Goal: Task Accomplishment & Management: Use online tool/utility

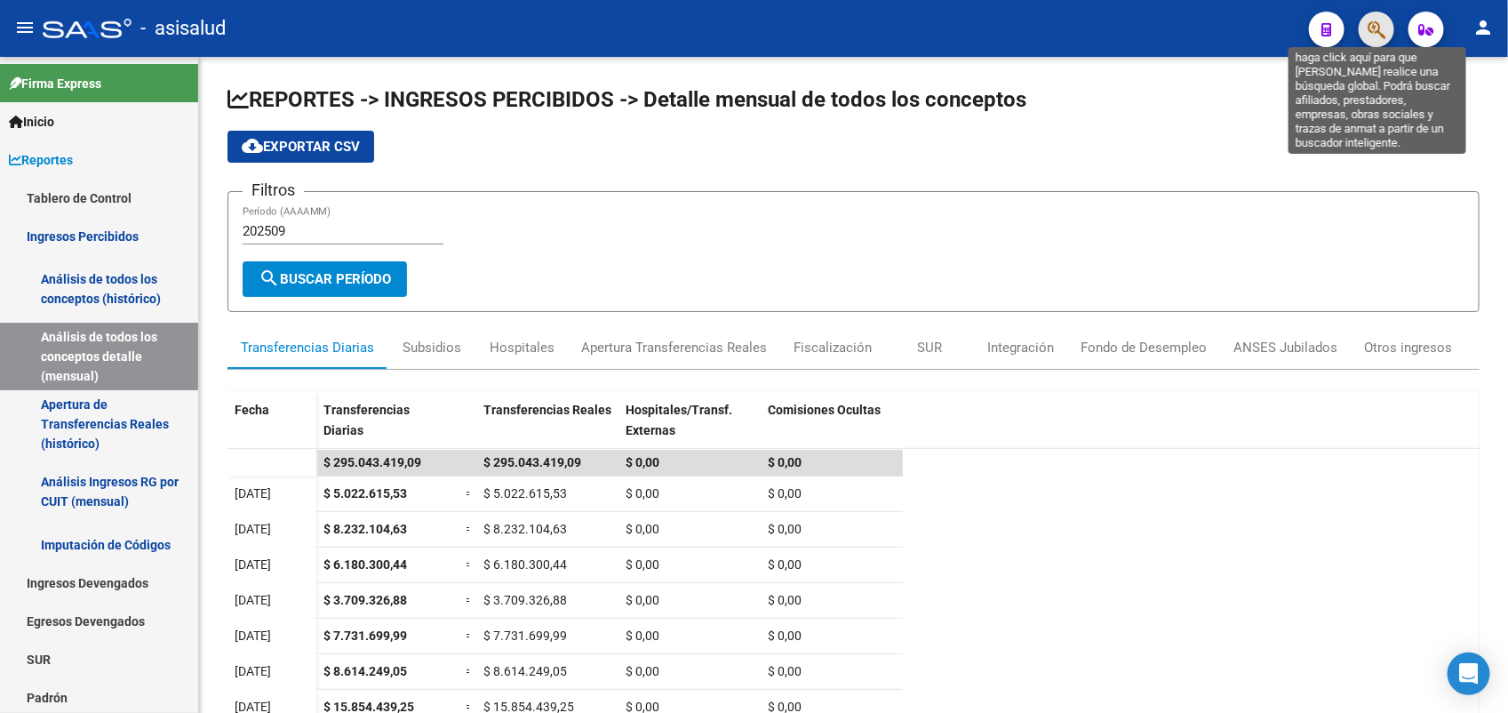
click at [1373, 36] on icon "button" at bounding box center [1377, 30] width 18 height 20
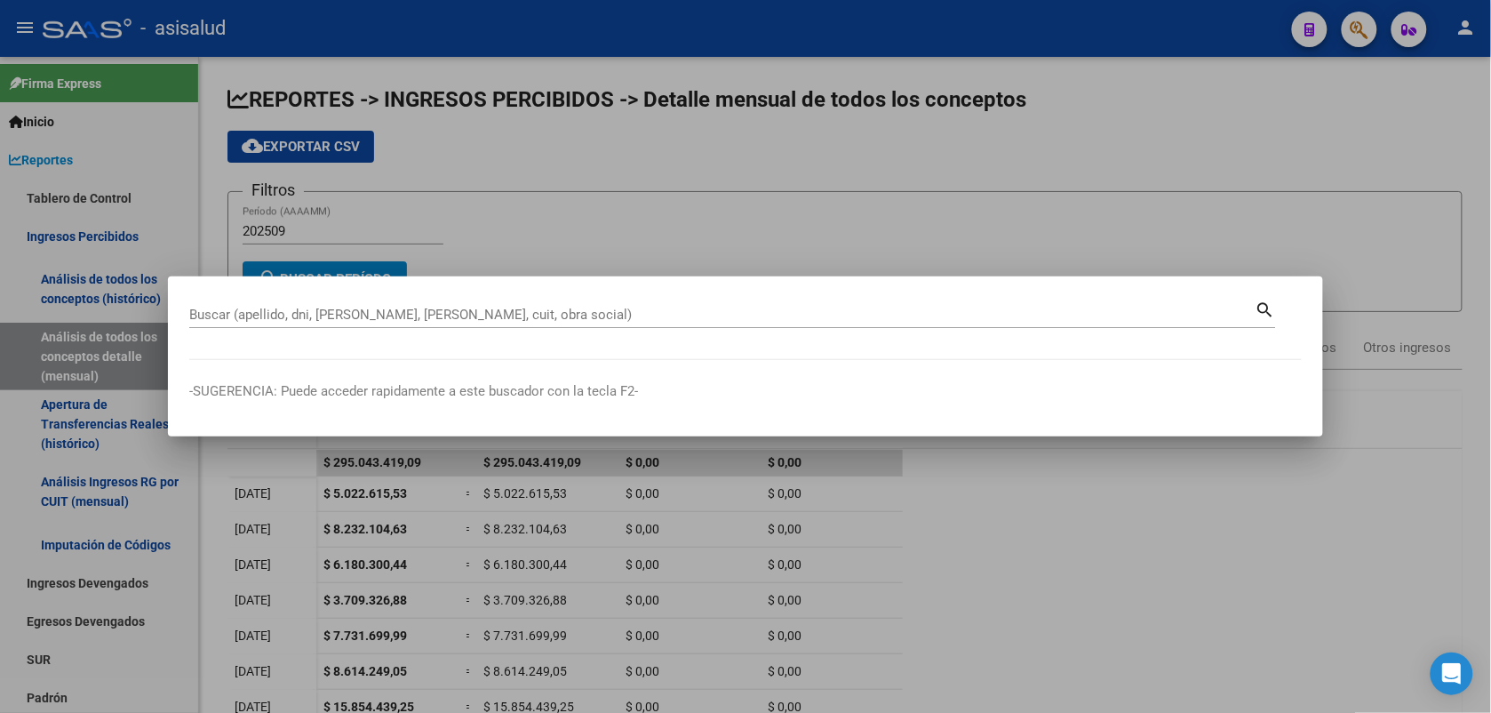
click at [290, 301] on div "Buscar (apellido, dni, [PERSON_NAME], [PERSON_NAME], cuit, obra social)" at bounding box center [722, 314] width 1066 height 27
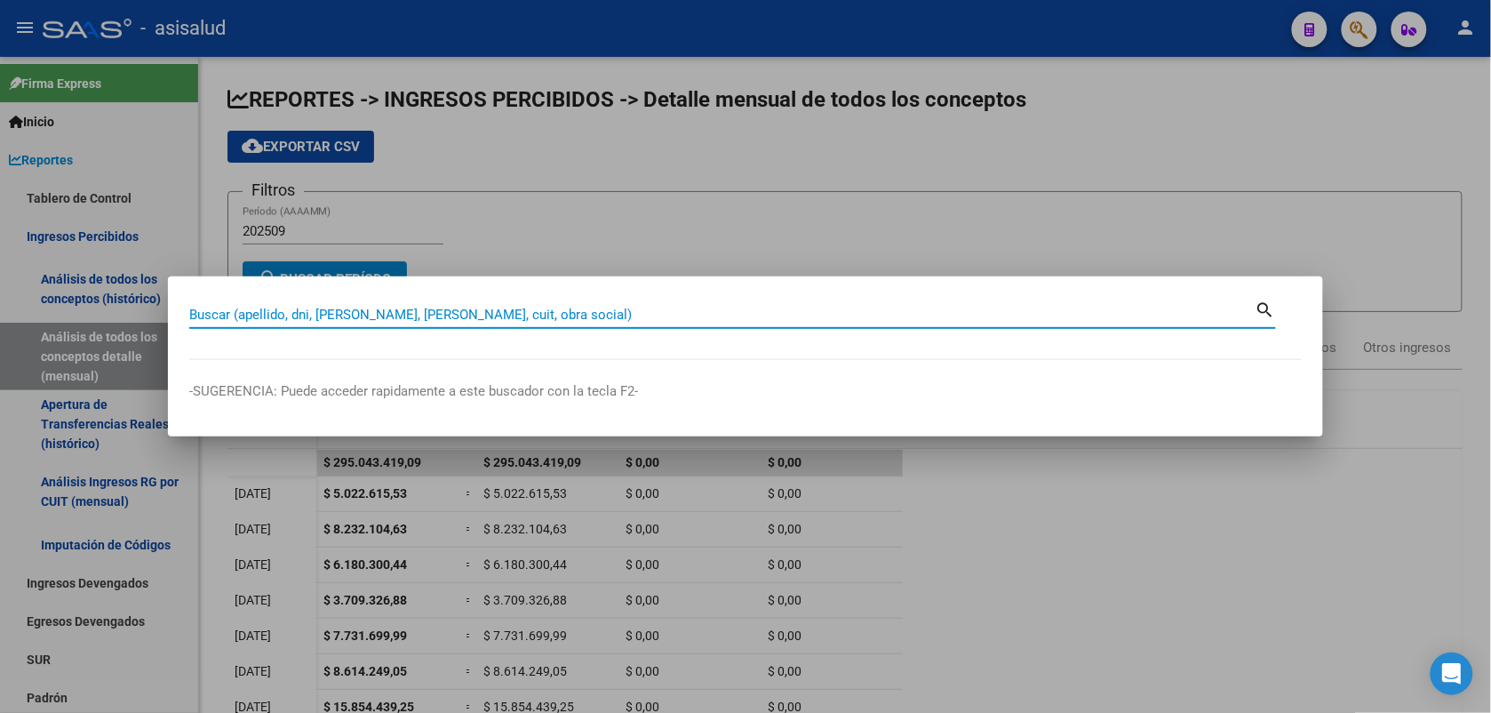
click at [275, 321] on input "Buscar (apellido, dni, [PERSON_NAME], [PERSON_NAME], cuit, obra social)" at bounding box center [722, 315] width 1066 height 16
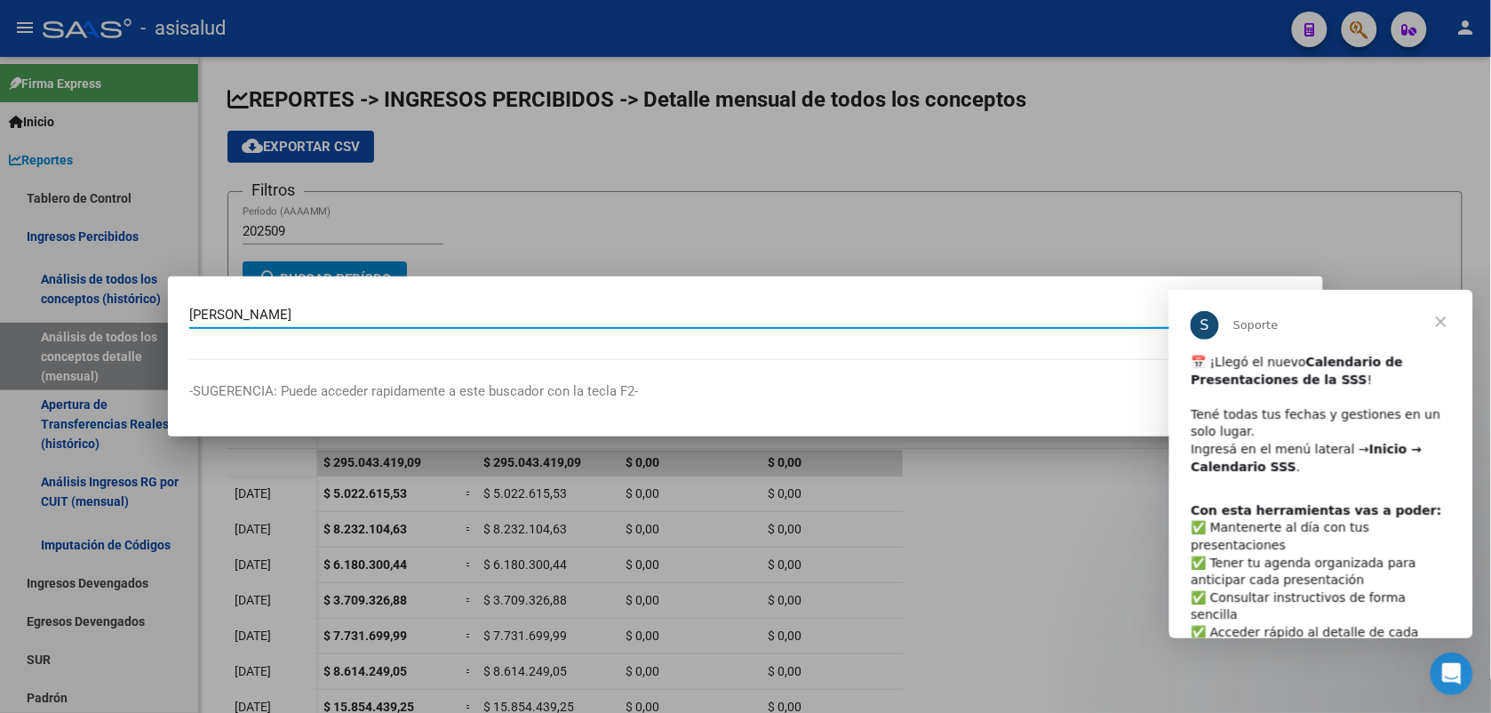
type input "[PERSON_NAME]"
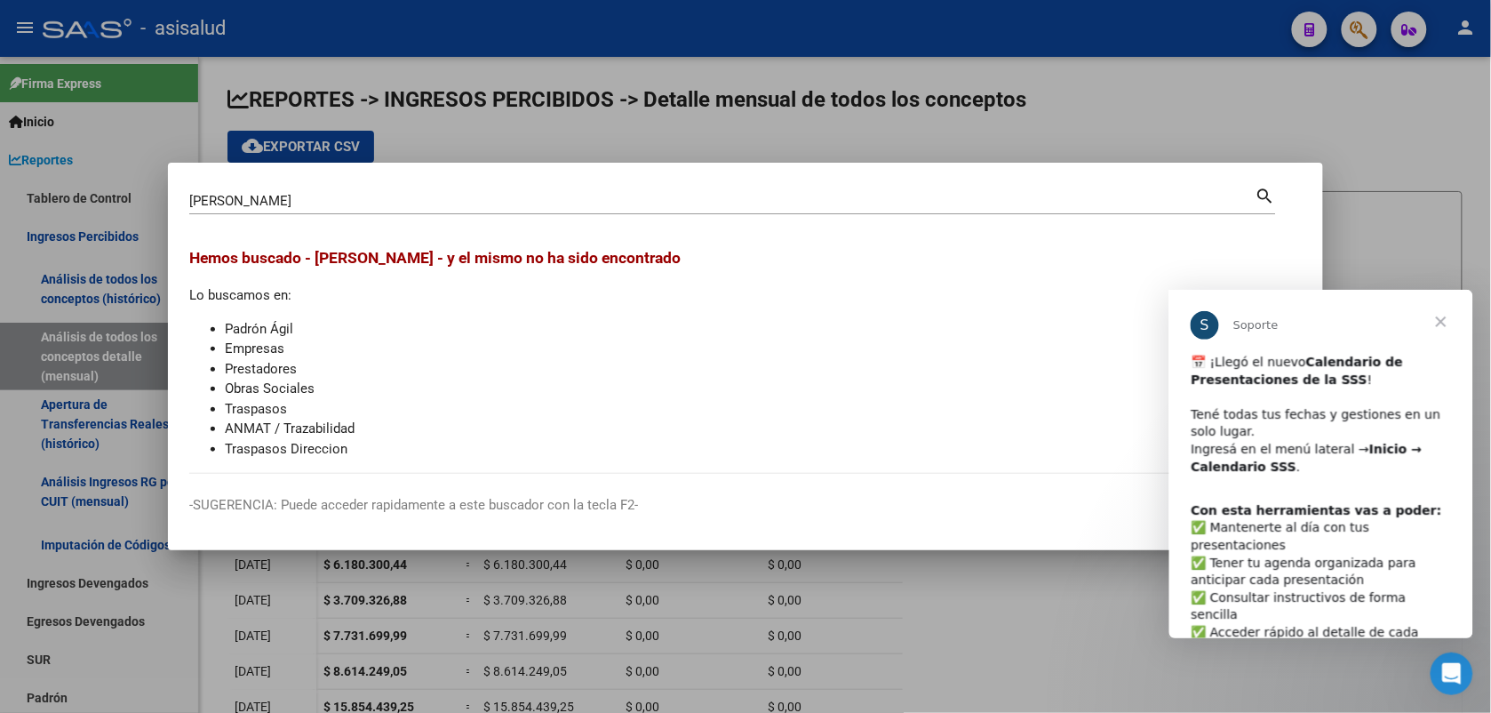
click at [1436, 315] on span "Cerrar" at bounding box center [1441, 321] width 64 height 64
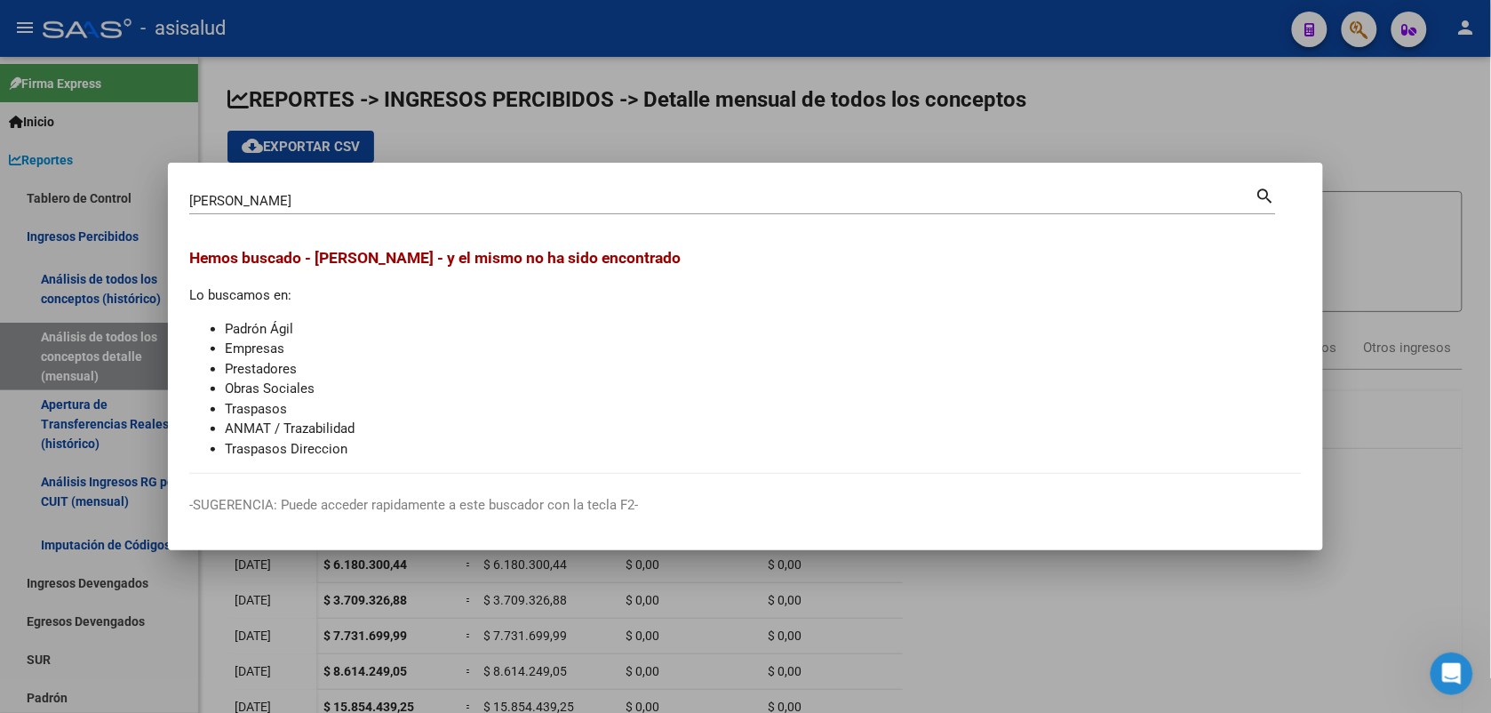
drag, startPoint x: 362, startPoint y: 200, endPoint x: 0, endPoint y: 143, distance: 366.1
click at [0, 147] on html "menu - asisalud person Firma Express Inicio Calendario SSS Instructivos Contact…" at bounding box center [745, 356] width 1491 height 713
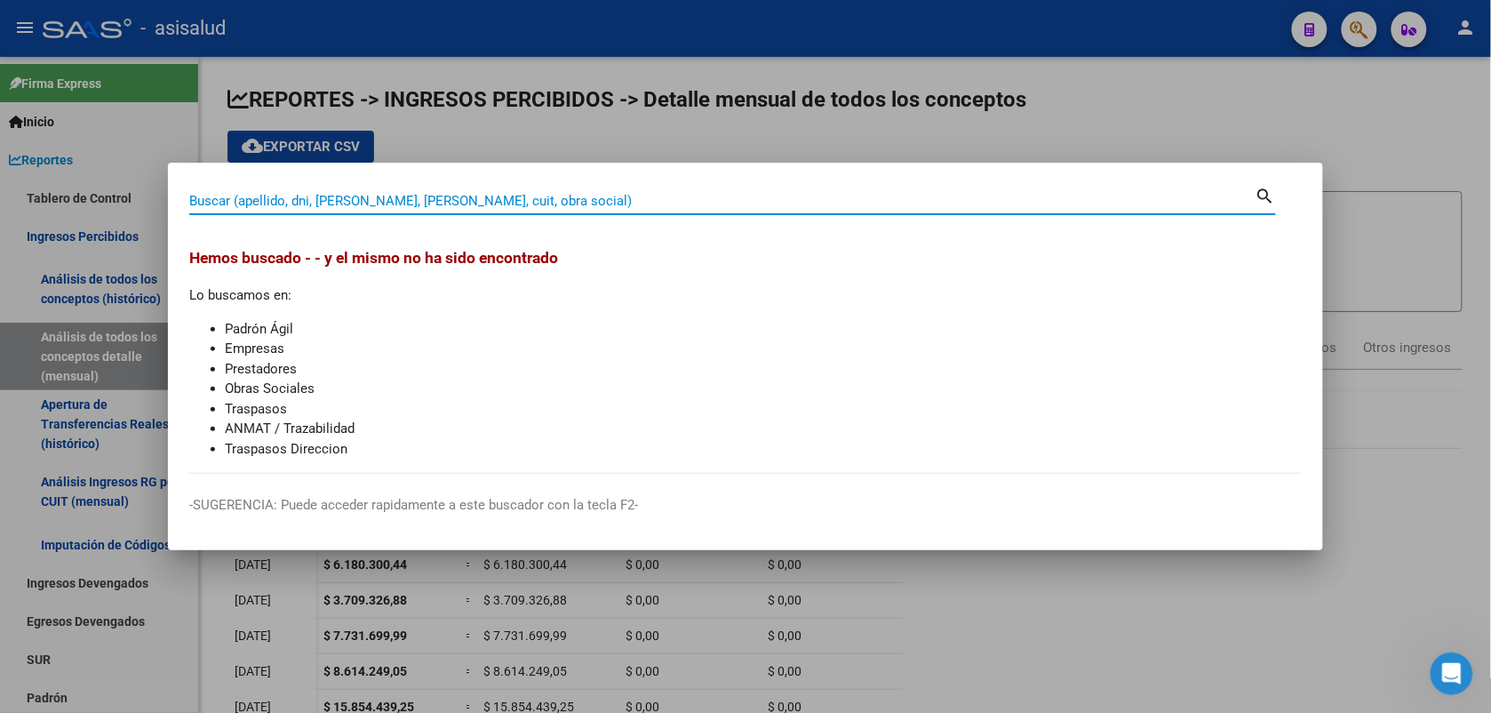
paste input "27289850401"
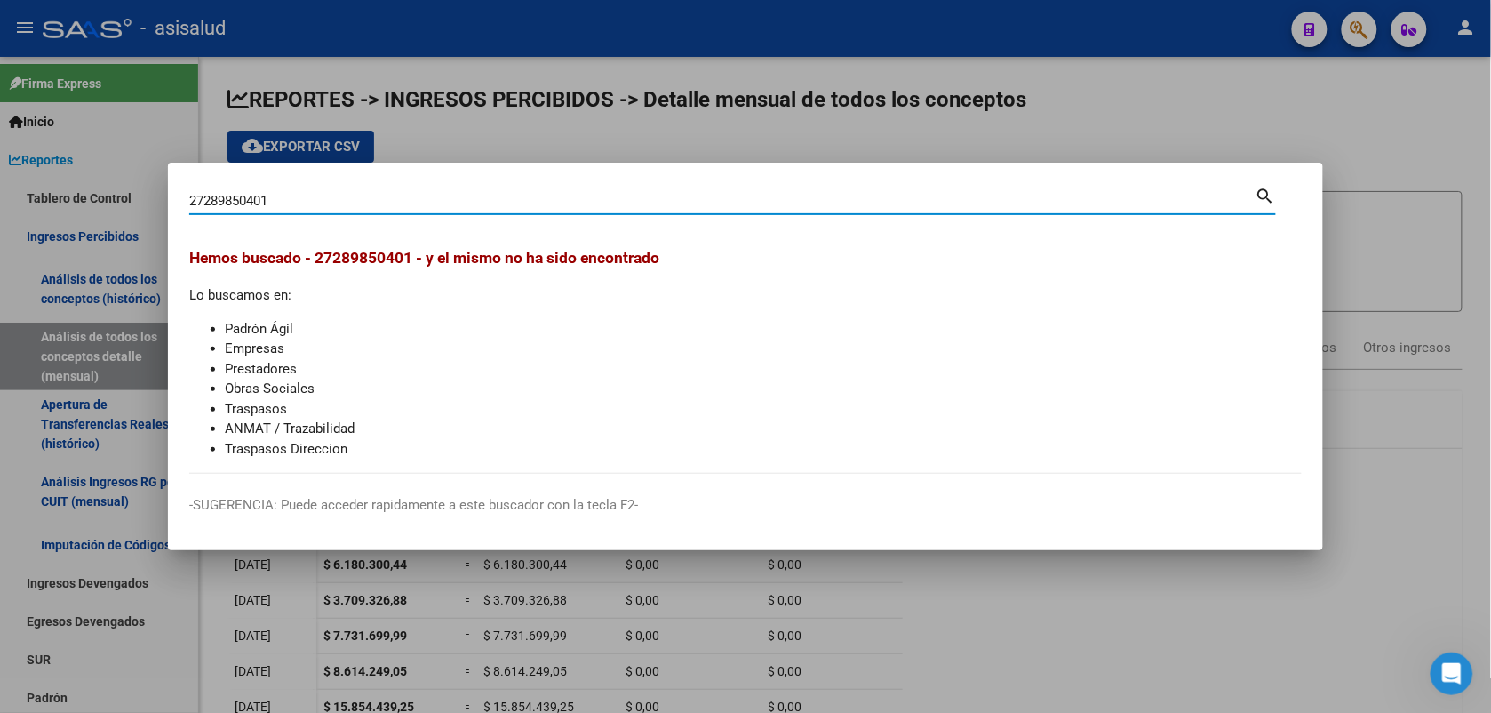
type input "27289850401"
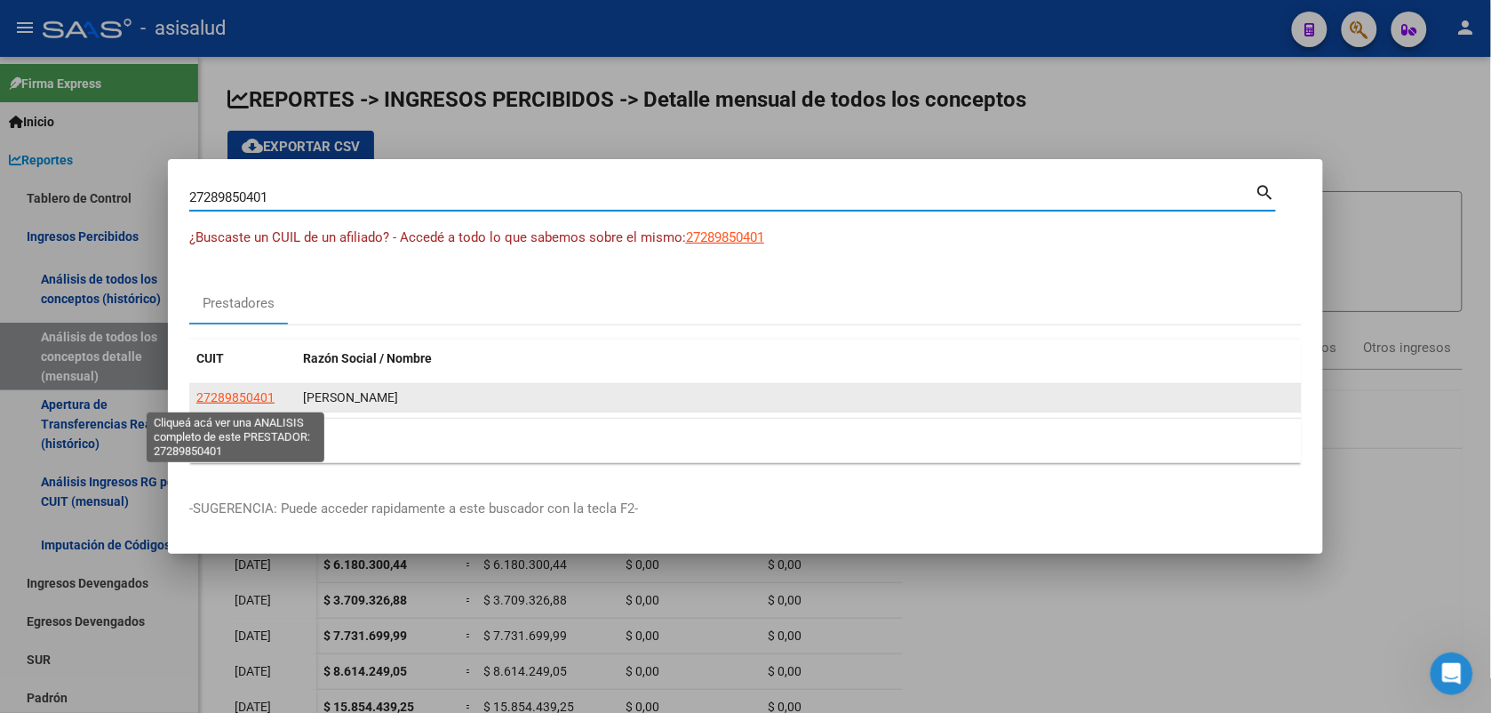
click at [254, 401] on span "27289850401" at bounding box center [235, 397] width 78 height 14
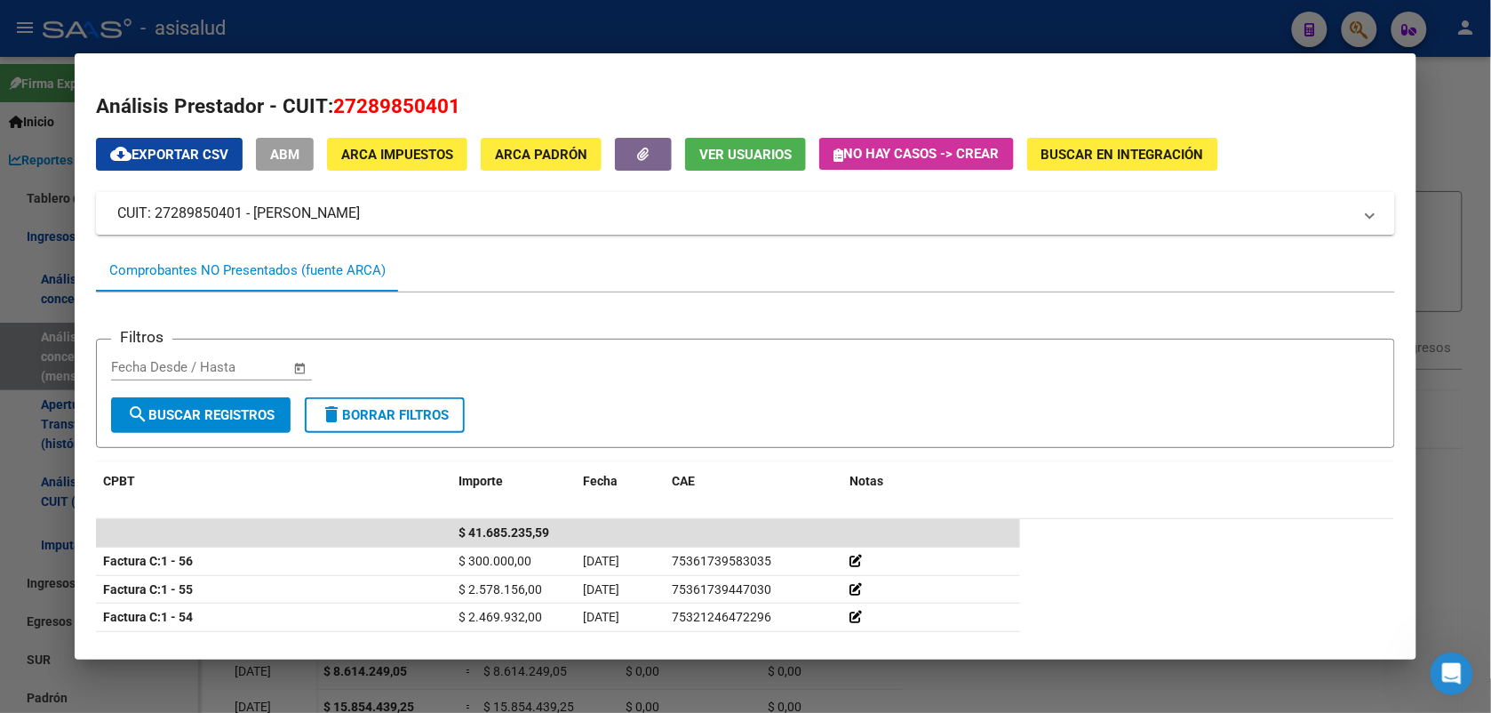
click at [276, 162] on button "ABM" at bounding box center [285, 154] width 58 height 33
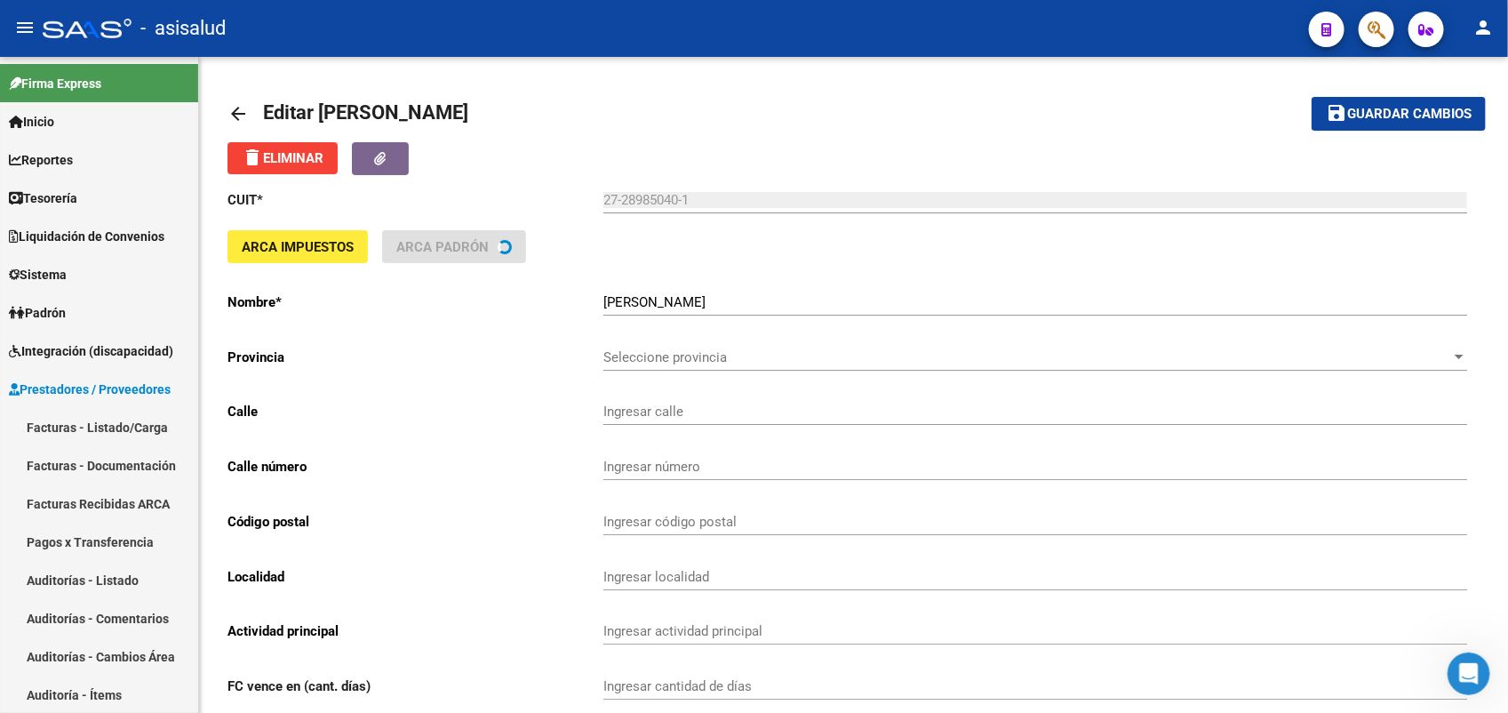
type input "[PERSON_NAME]"
type input "4528"
type input "1678"
type input "CASEROS"
type input "821100"
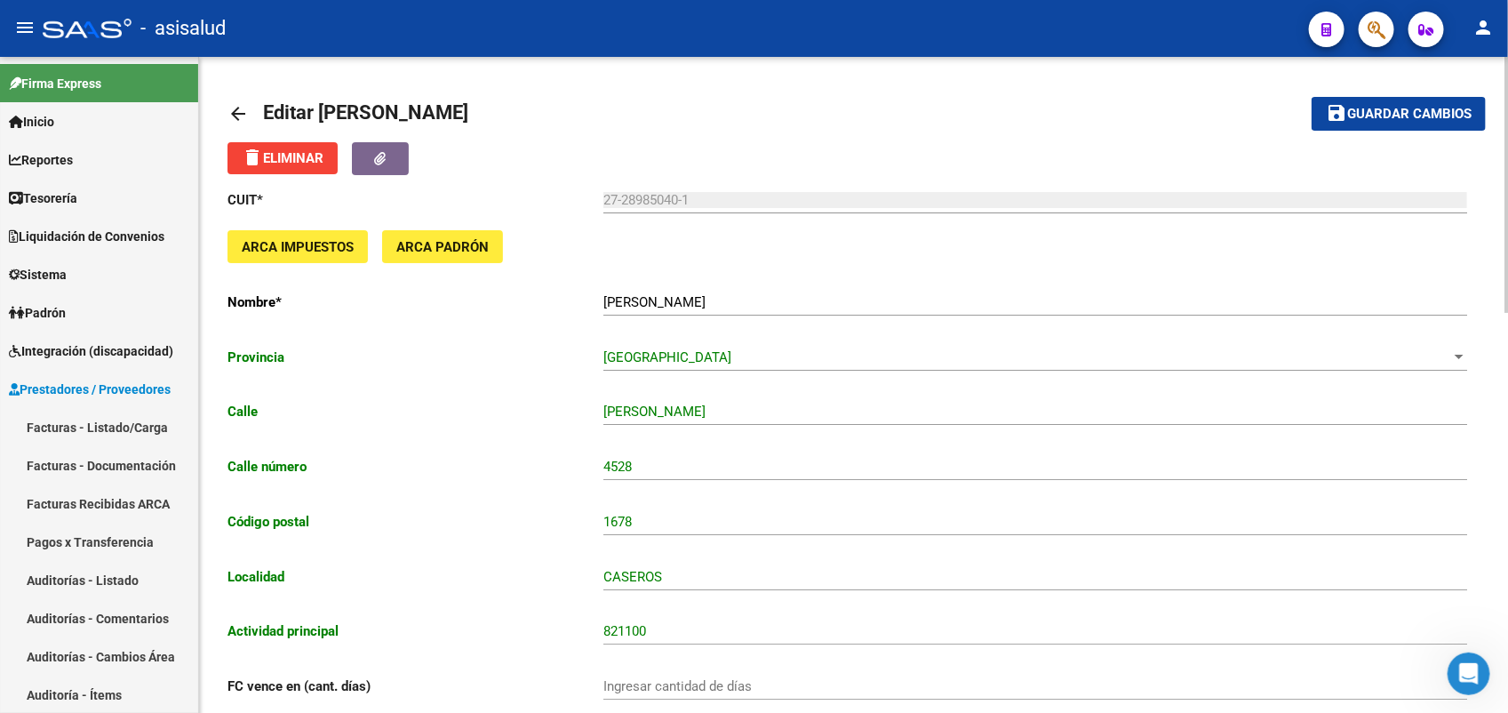
click at [232, 112] on mat-icon "arrow_back" at bounding box center [238, 113] width 21 height 21
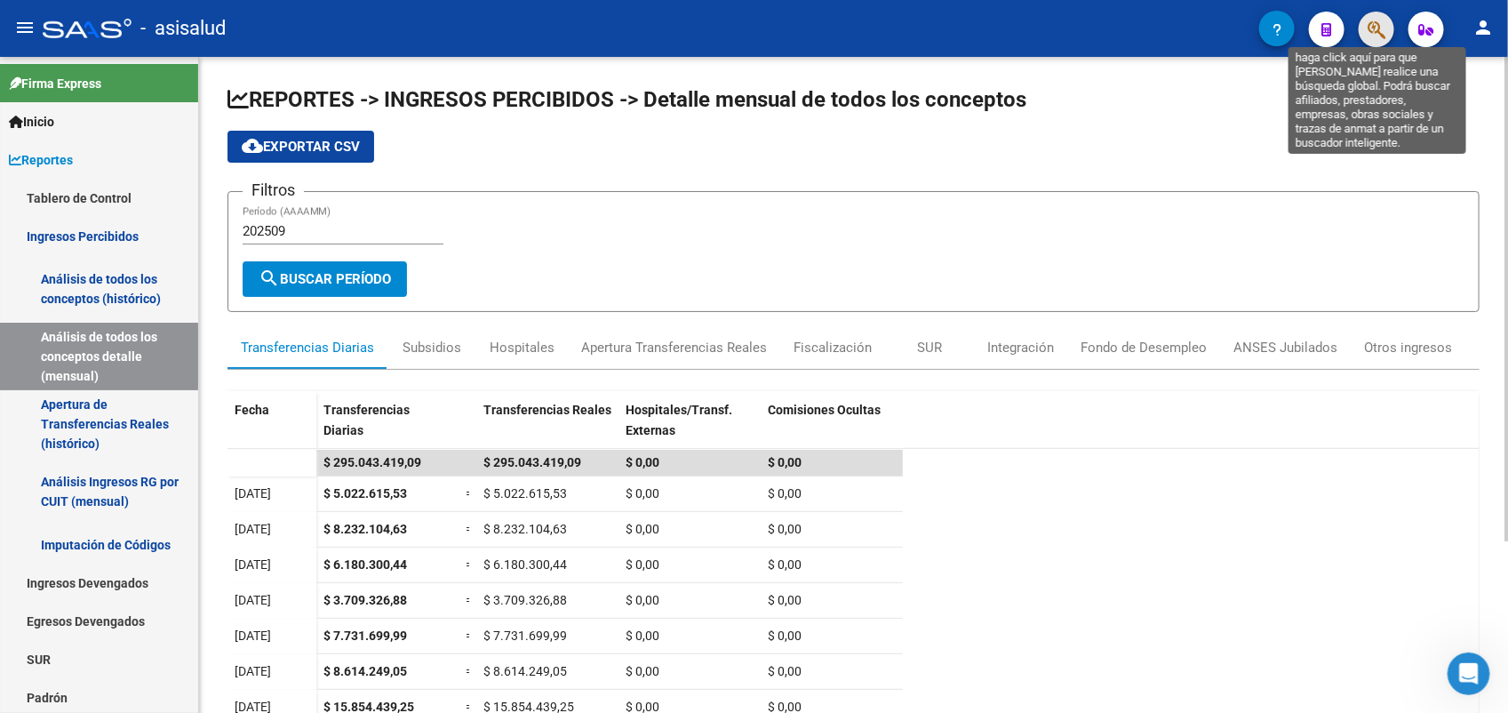
click at [1375, 31] on icon "button" at bounding box center [1377, 30] width 18 height 20
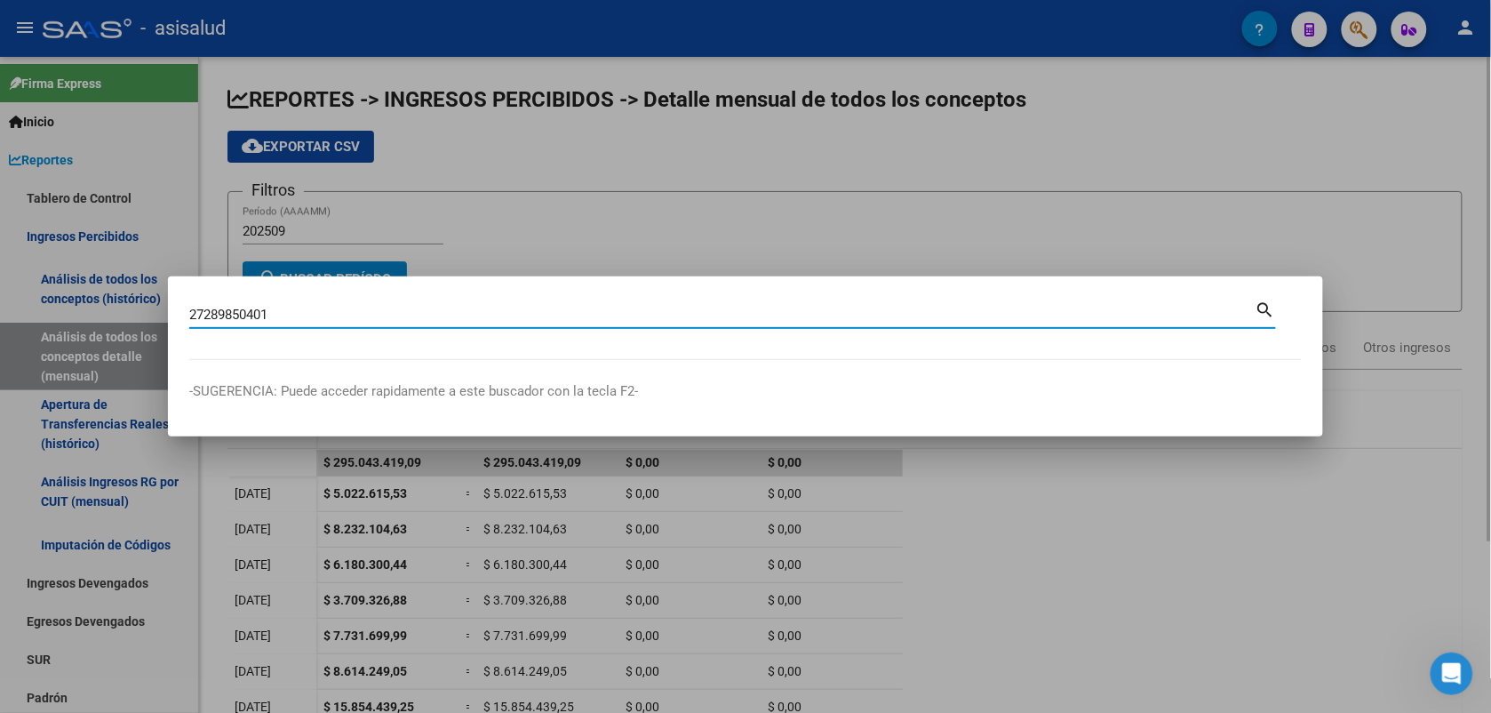
type input "27289850401"
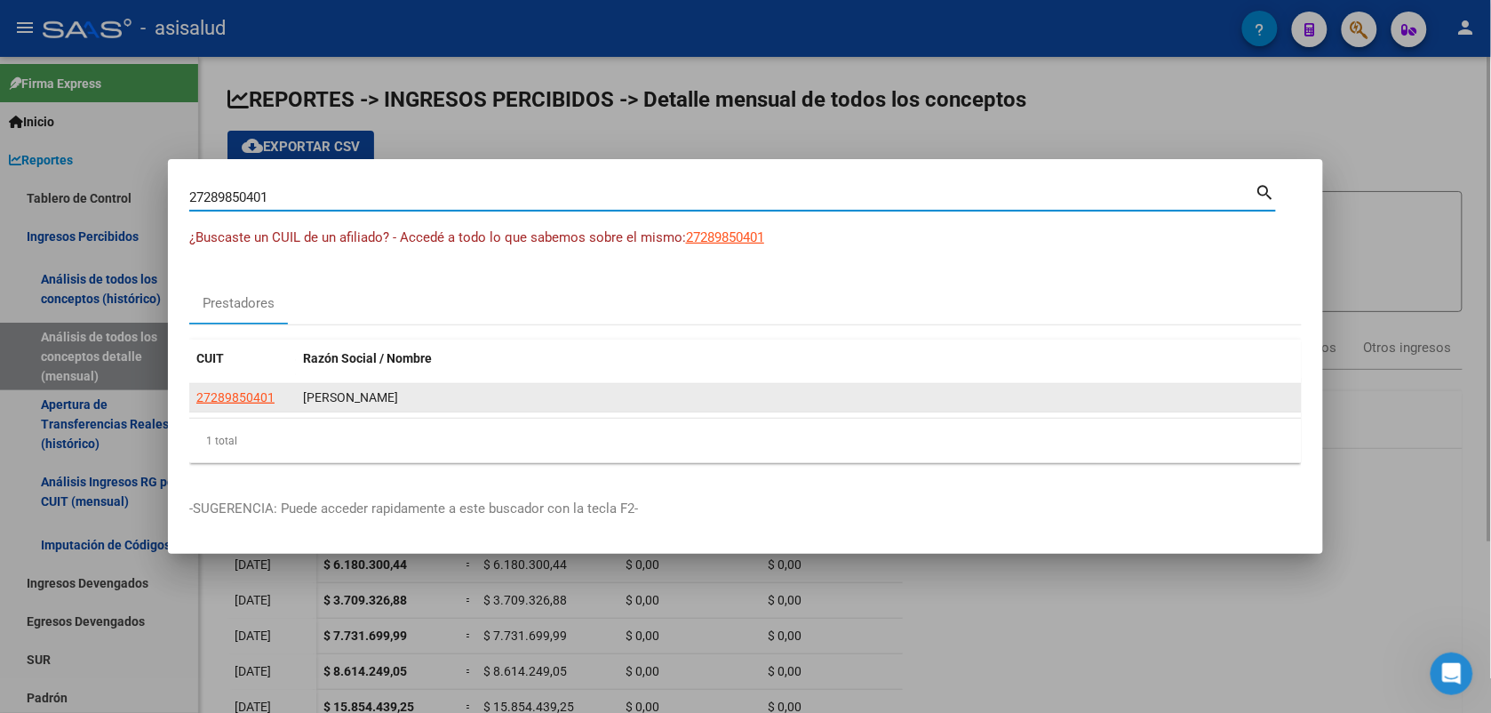
click at [268, 397] on span "27289850401" at bounding box center [235, 397] width 78 height 14
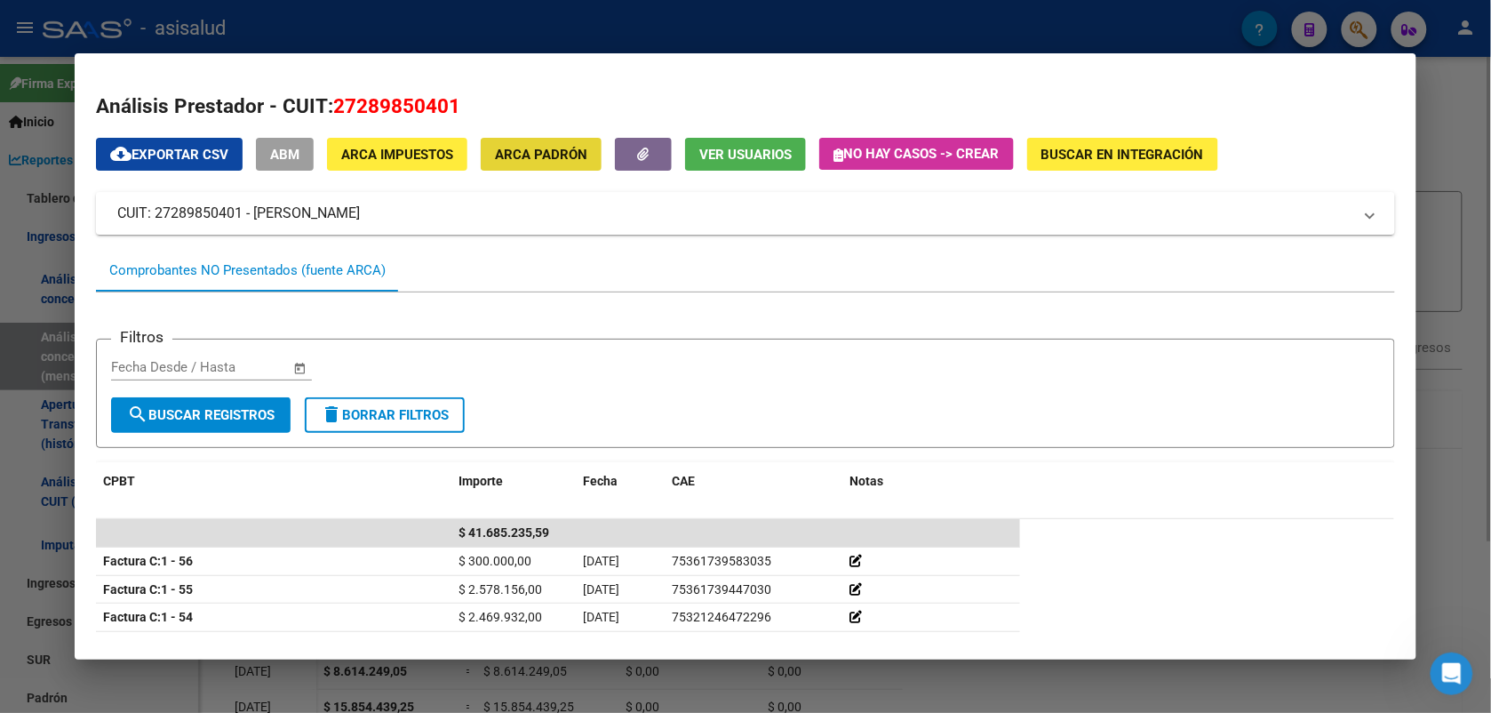
click at [557, 149] on span "ARCA Padrón" at bounding box center [541, 155] width 92 height 16
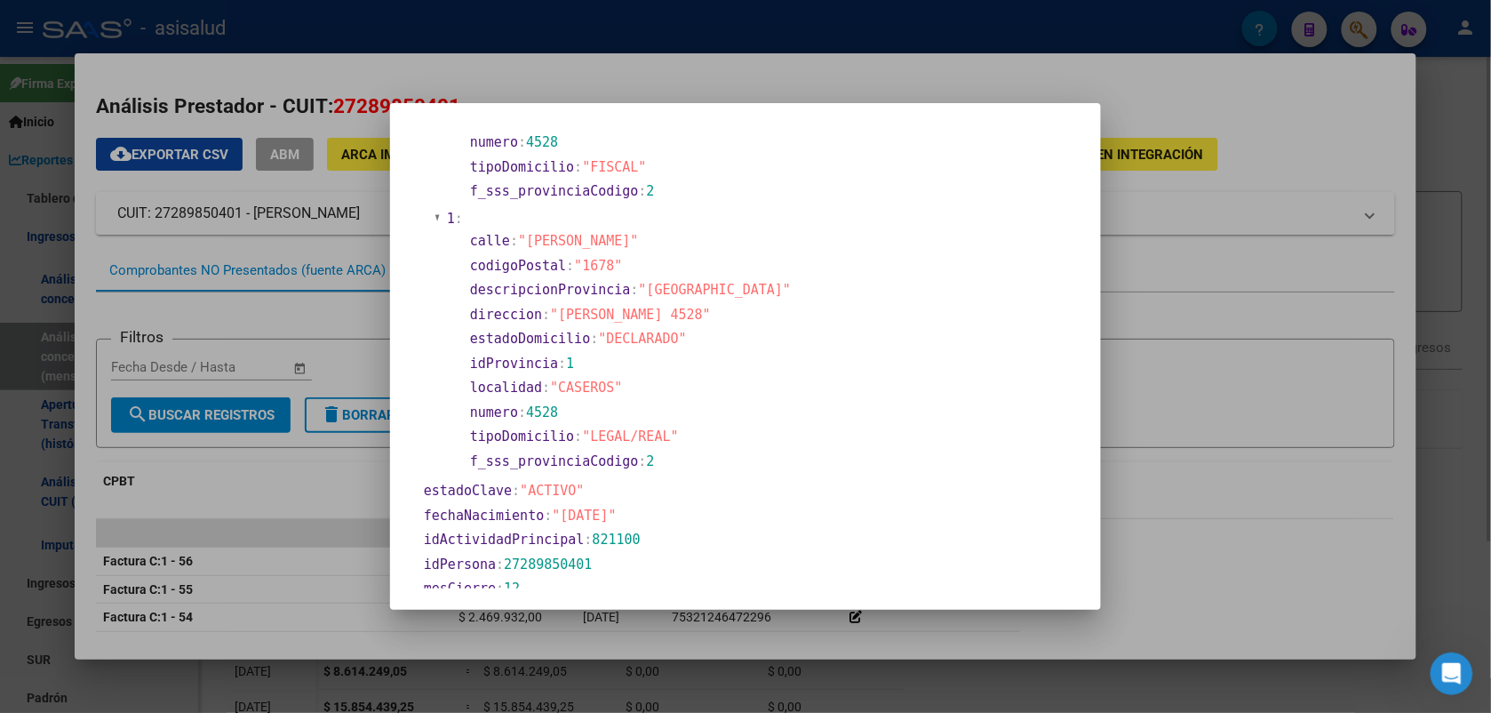
scroll to position [333, 0]
